Goal: Task Accomplishment & Management: Manage account settings

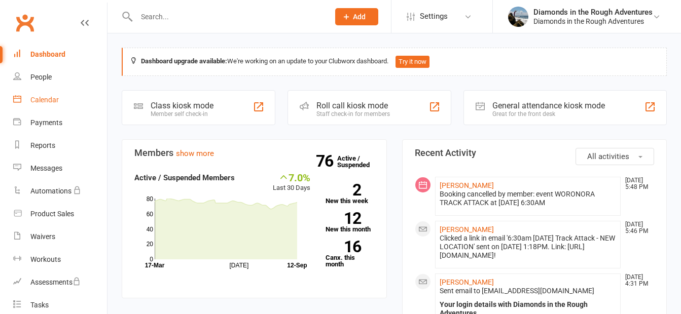
click at [44, 100] on div "Calendar" at bounding box center [44, 100] width 28 height 8
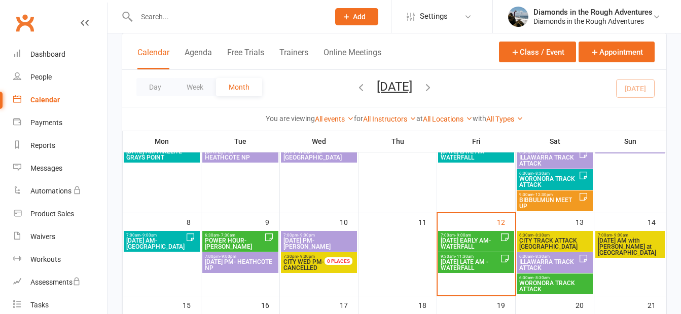
scroll to position [152, 0]
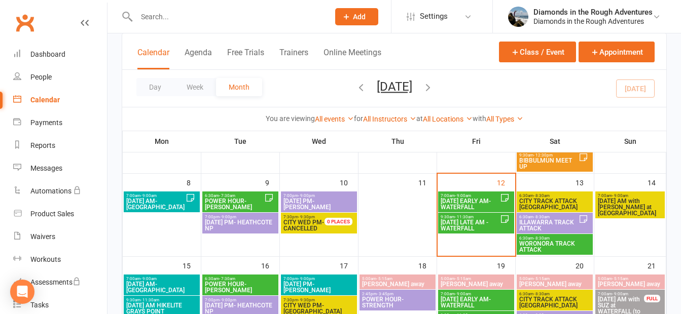
click at [547, 201] on span "CITY TRACK ATTACK [GEOGRAPHIC_DATA]" at bounding box center [554, 204] width 72 height 12
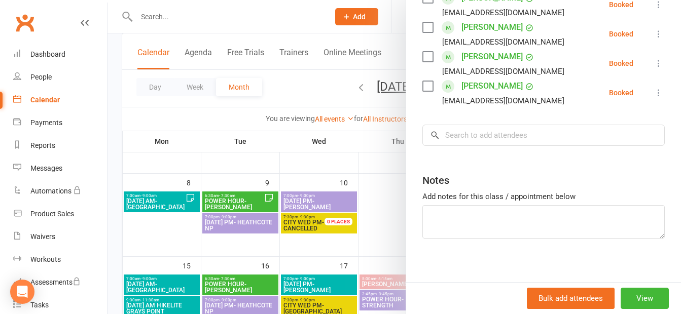
scroll to position [351, 0]
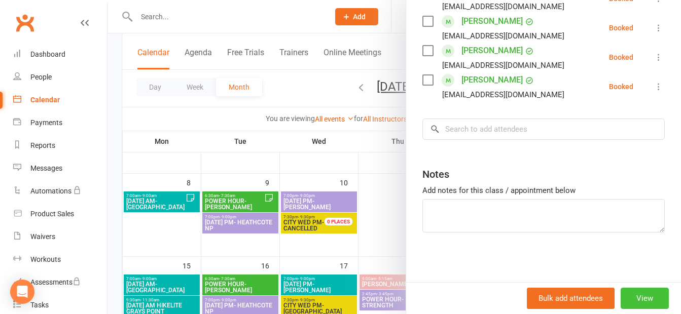
click at [637, 300] on button "View" at bounding box center [644, 298] width 48 height 21
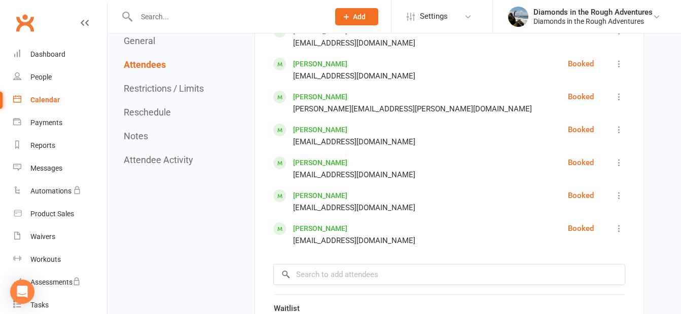
scroll to position [811, 0]
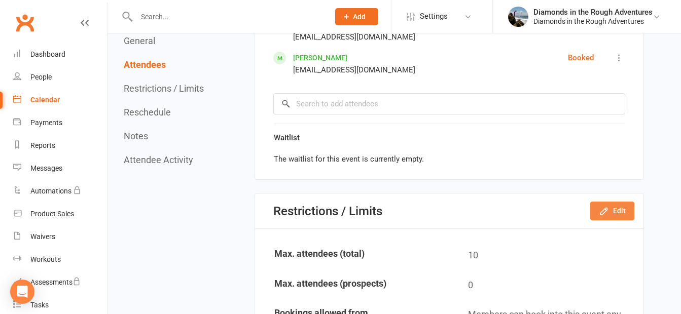
click at [618, 202] on button "Edit" at bounding box center [612, 211] width 44 height 18
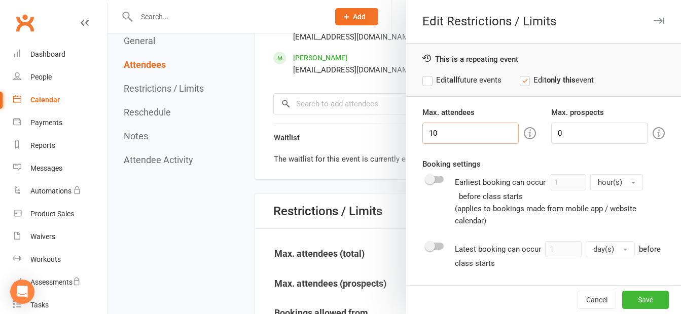
drag, startPoint x: 439, startPoint y: 131, endPoint x: 407, endPoint y: 129, distance: 31.5
click at [407, 129] on div "Max. attendees 10 Max. prospects 0 Booking settings Earliest booking can occur …" at bounding box center [543, 279] width 275 height 346
type input "9"
click at [626, 297] on button "Save" at bounding box center [645, 300] width 47 height 18
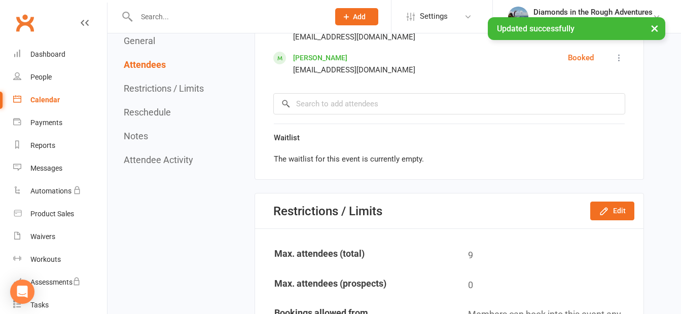
click at [45, 100] on div "Calendar" at bounding box center [44, 100] width 29 height 8
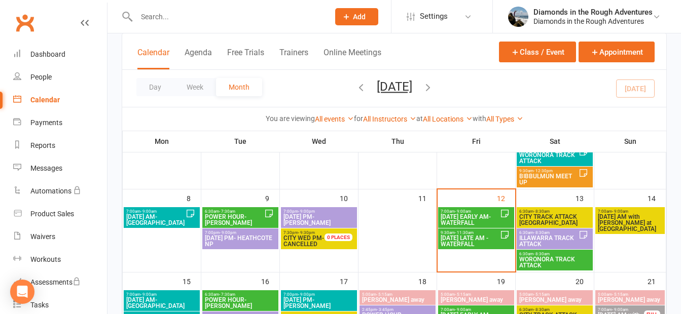
scroll to position [152, 0]
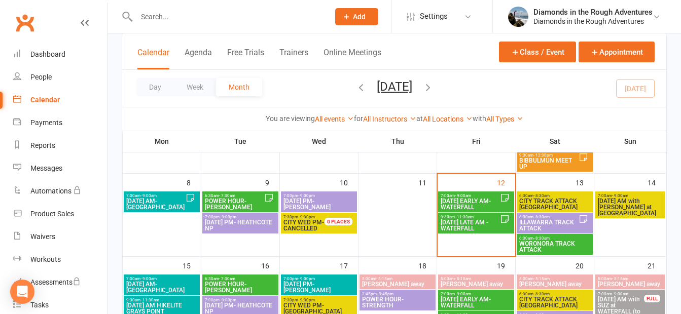
click at [545, 223] on span "ILLAWARRA TRACK ATTACK" at bounding box center [548, 225] width 60 height 12
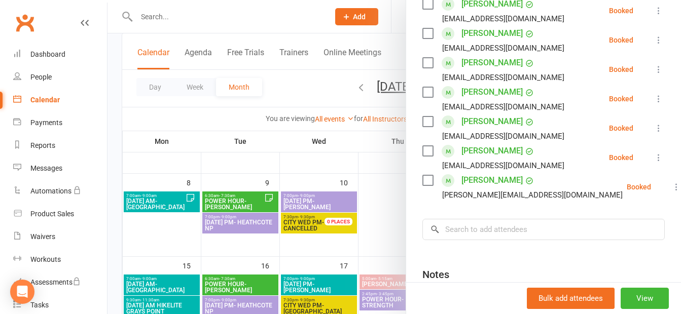
scroll to position [253, 0]
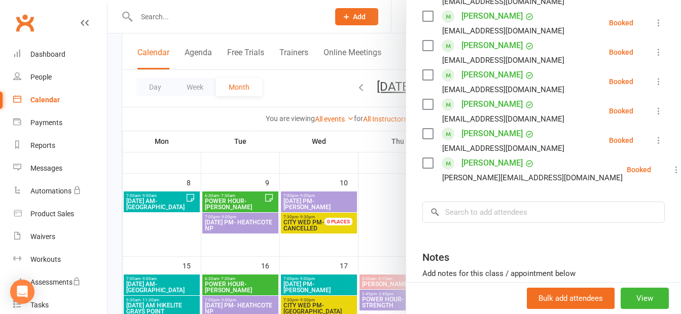
click at [380, 236] on div at bounding box center [393, 157] width 573 height 314
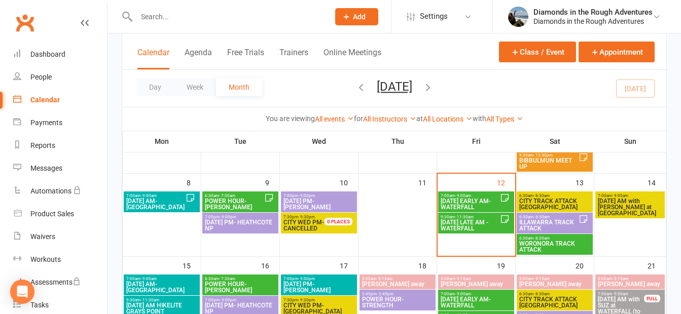
click at [553, 243] on span "WORONORA TRACK ATTACK" at bounding box center [554, 247] width 72 height 12
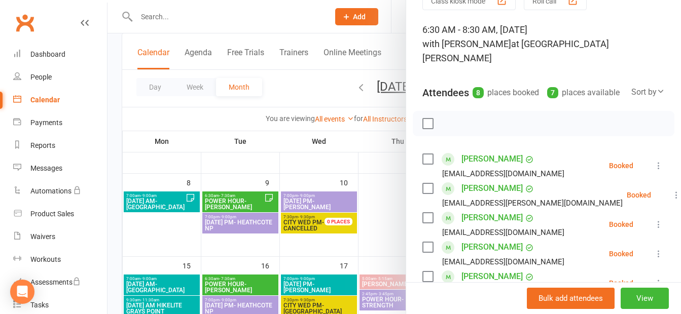
scroll to position [0, 0]
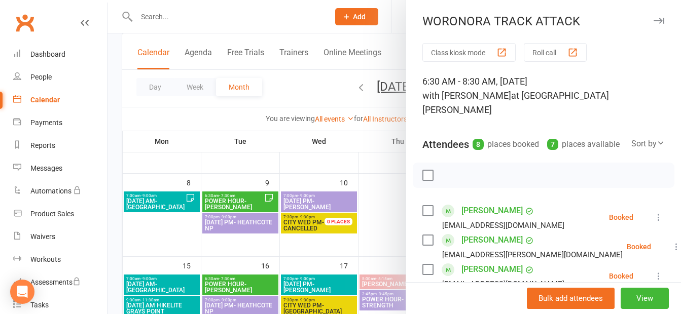
click at [383, 211] on div at bounding box center [393, 157] width 573 height 314
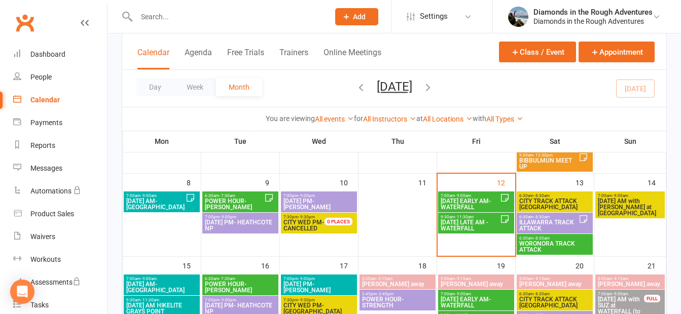
click at [641, 206] on span "[DATE] AM with [PERSON_NAME] at [GEOGRAPHIC_DATA]" at bounding box center [629, 207] width 65 height 18
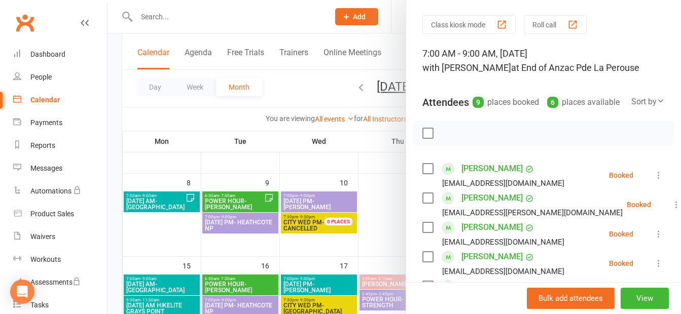
scroll to position [152, 0]
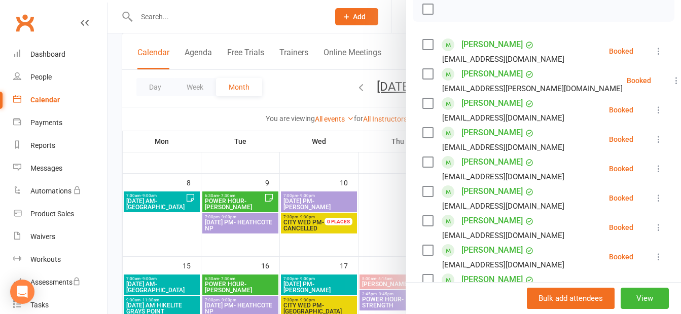
click at [376, 226] on div at bounding box center [393, 157] width 573 height 314
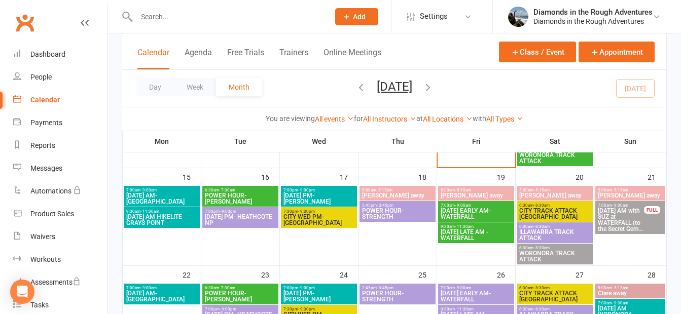
scroll to position [253, 0]
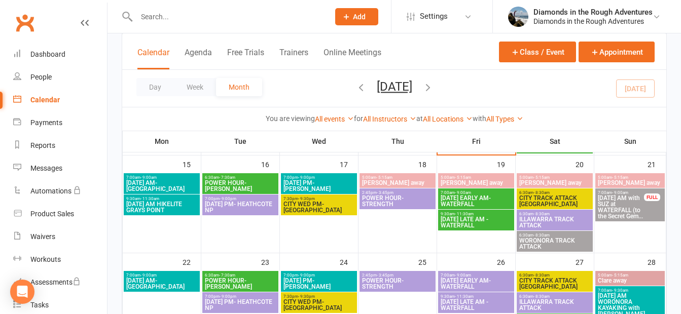
click at [155, 185] on span "[DATE] AM- [GEOGRAPHIC_DATA]" at bounding box center [162, 186] width 72 height 12
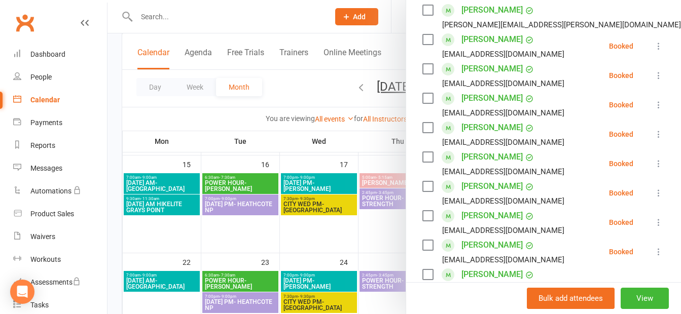
scroll to position [203, 0]
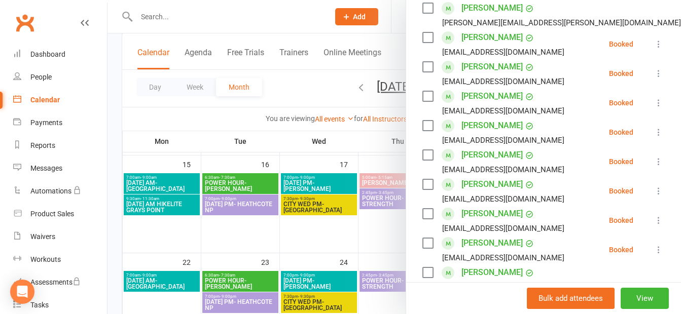
click at [158, 238] on div at bounding box center [393, 157] width 573 height 314
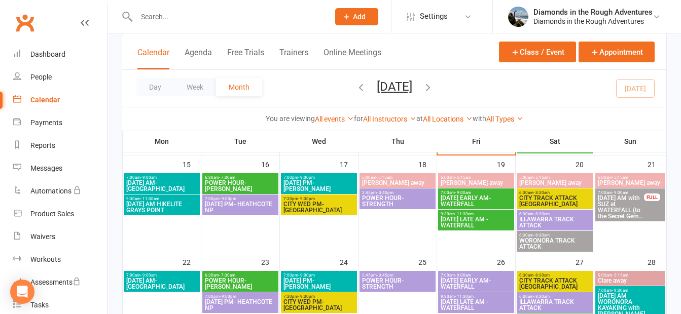
click at [164, 206] on span "[DATE] AM HIKELITE GRAYS POINT" at bounding box center [162, 207] width 72 height 12
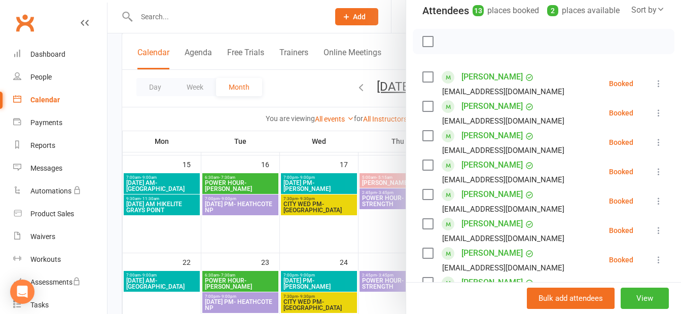
scroll to position [253, 0]
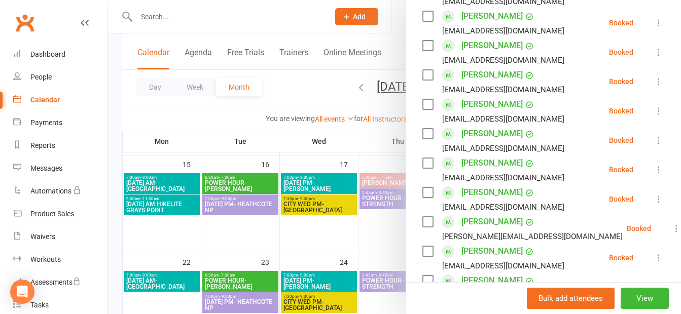
click at [166, 243] on div at bounding box center [393, 157] width 573 height 314
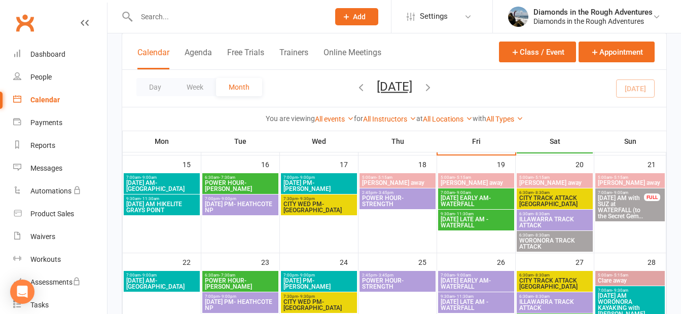
click at [386, 200] on span "POWER HOUR- STRENGTH" at bounding box center [397, 201] width 72 height 12
click at [395, 200] on span "POWER HOUR- STRENGTH" at bounding box center [397, 201] width 72 height 12
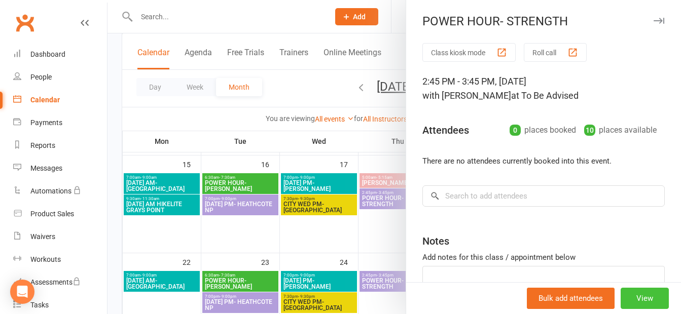
click at [632, 298] on button "View" at bounding box center [644, 298] width 48 height 21
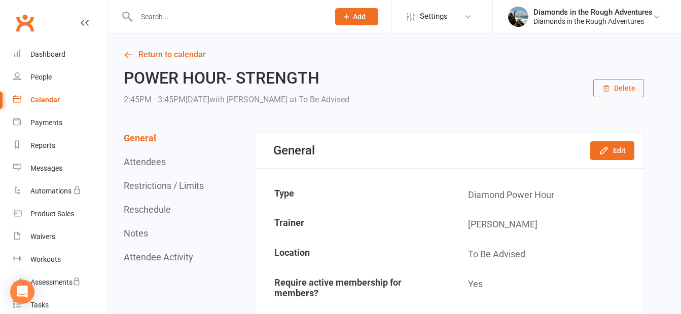
click at [620, 87] on button "Delete" at bounding box center [618, 88] width 51 height 18
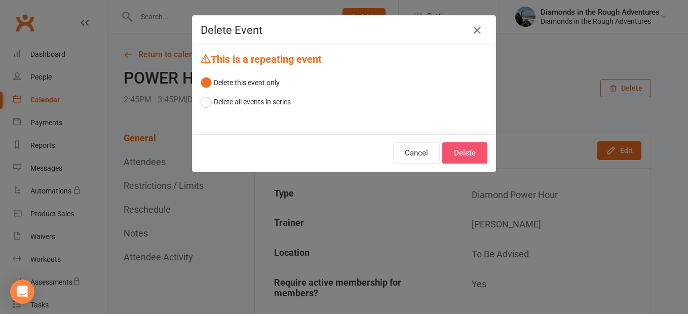
click at [464, 151] on button "Delete" at bounding box center [464, 152] width 45 height 21
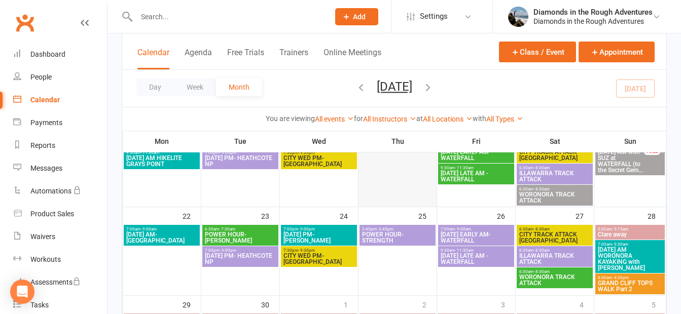
scroll to position [355, 0]
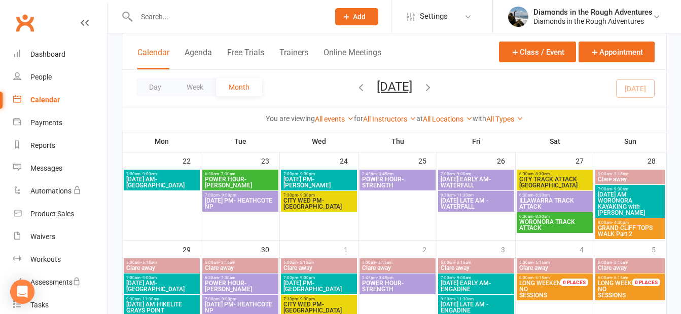
click at [395, 180] on span "POWER HOUR- STRENGTH" at bounding box center [397, 182] width 72 height 12
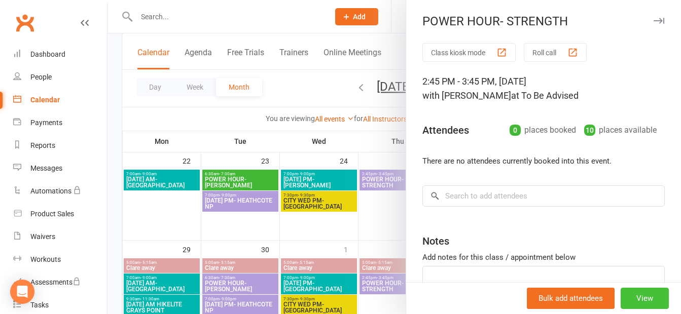
click at [622, 296] on button "View" at bounding box center [644, 298] width 48 height 21
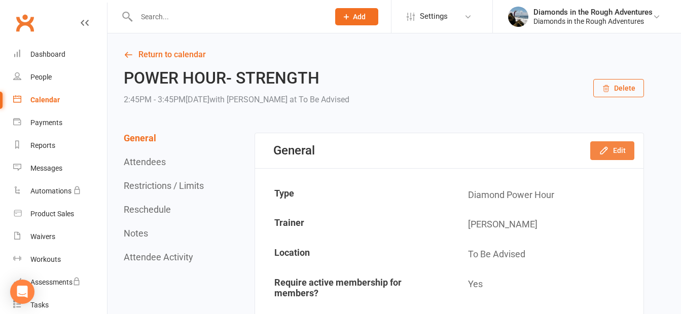
click at [619, 148] on button "Edit" at bounding box center [612, 150] width 44 height 18
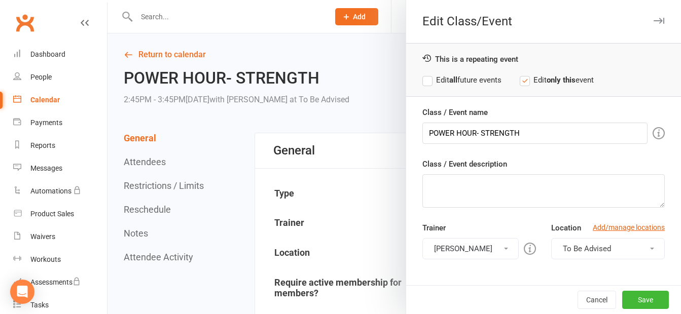
click at [422, 80] on label "Edit all future events" at bounding box center [461, 80] width 79 height 12
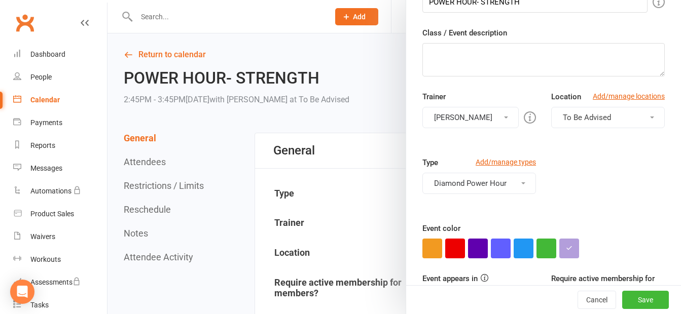
scroll to position [152, 0]
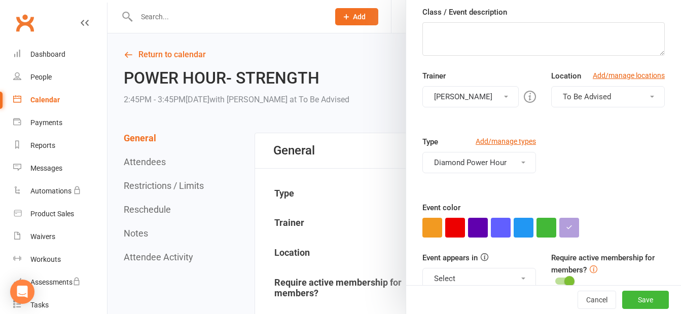
click at [489, 161] on button "Diamond Power Hour" at bounding box center [479, 162] width 114 height 21
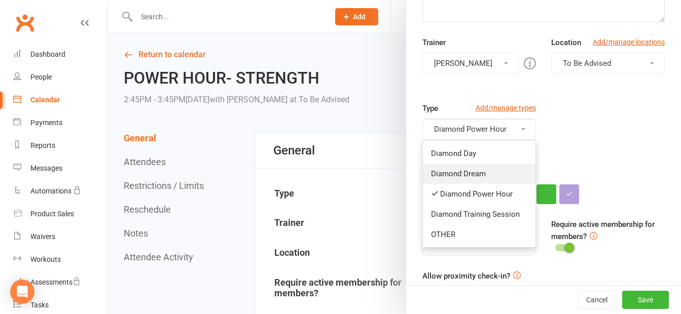
scroll to position [203, 0]
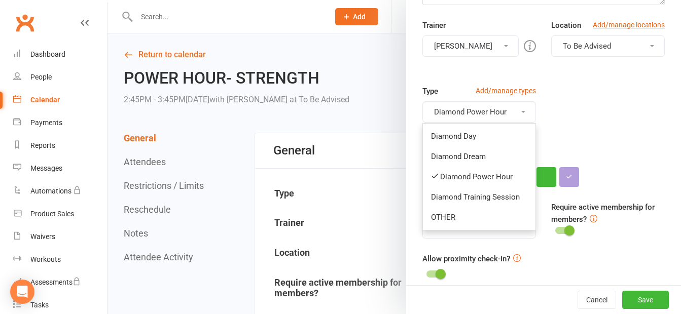
click at [577, 138] on div "Type Add/manage types Diamond Power Hour Diamond Day Diamond Dream Diamond Powe…" at bounding box center [543, 118] width 257 height 66
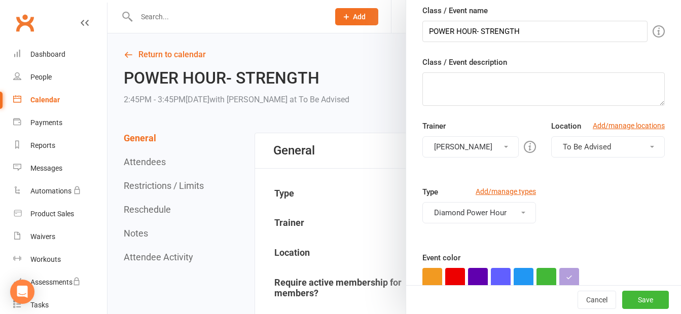
scroll to position [101, 0]
click at [582, 145] on span "To Be Advised" at bounding box center [586, 147] width 48 height 9
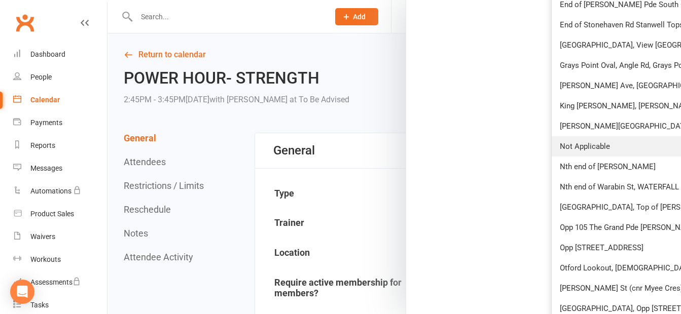
scroll to position [709, 0]
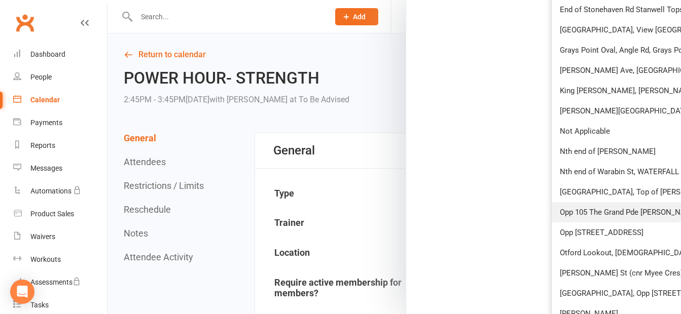
click at [613, 210] on span "Opp 105 The Grand Pde [PERSON_NAME]" at bounding box center [628, 212] width 139 height 9
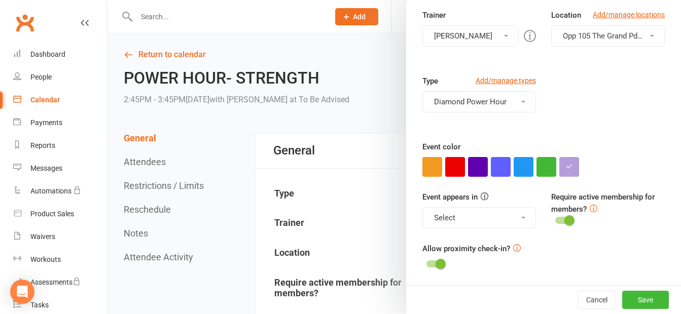
scroll to position [213, 0]
click at [632, 302] on button "Save" at bounding box center [645, 300] width 47 height 18
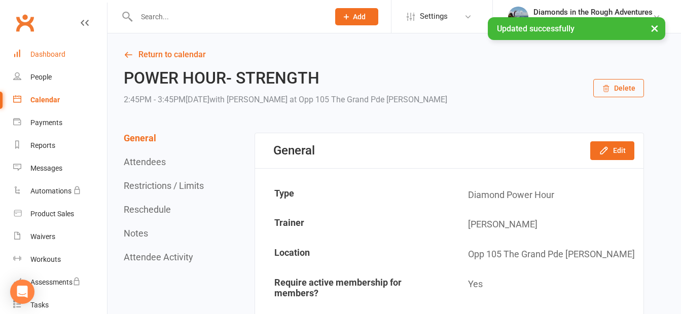
click at [43, 52] on div "Dashboard" at bounding box center [47, 54] width 35 height 8
